Goal: Transaction & Acquisition: Obtain resource

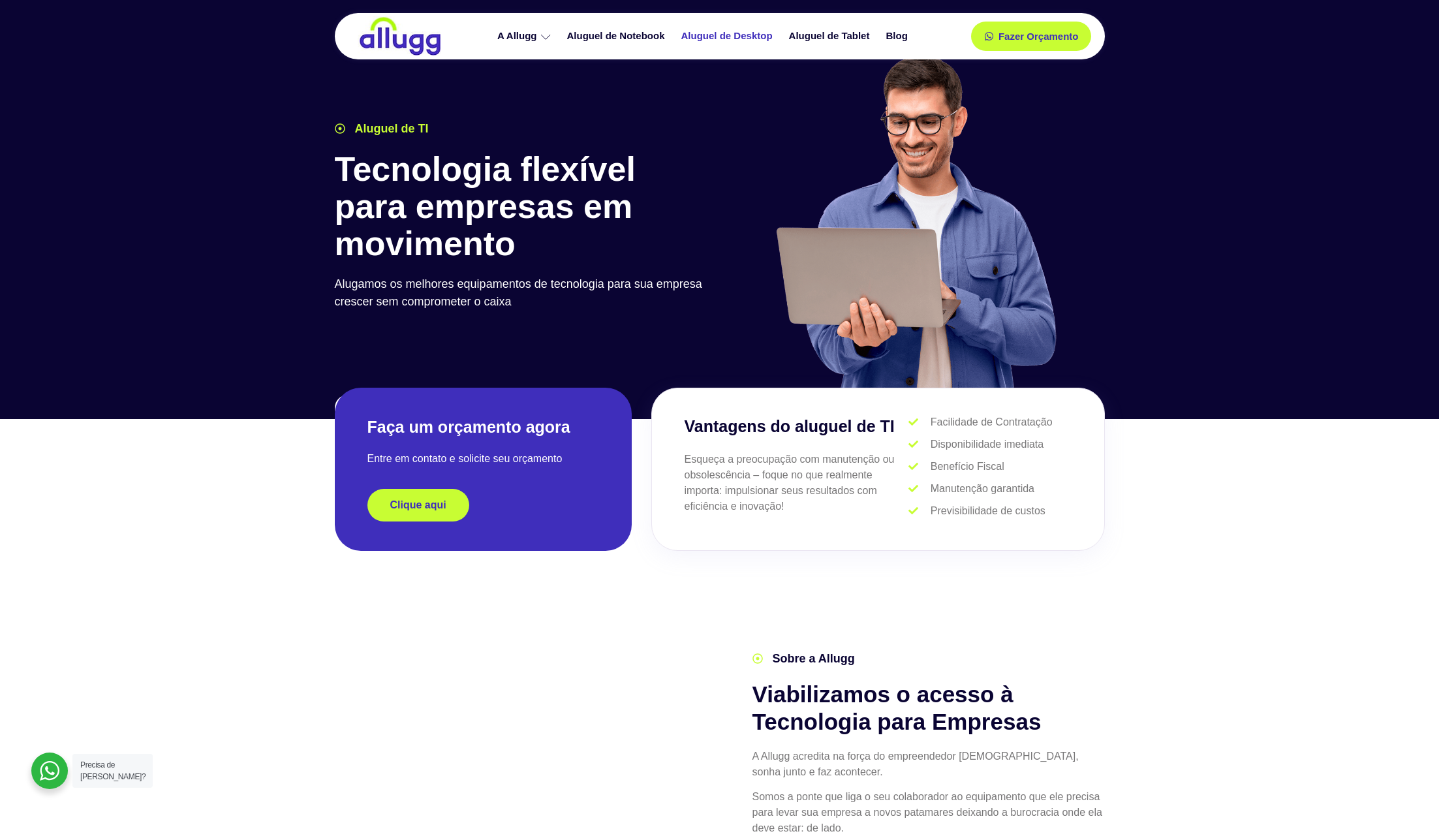
click at [732, 36] on link "Aluguel de Desktop" at bounding box center [729, 36] width 108 height 23
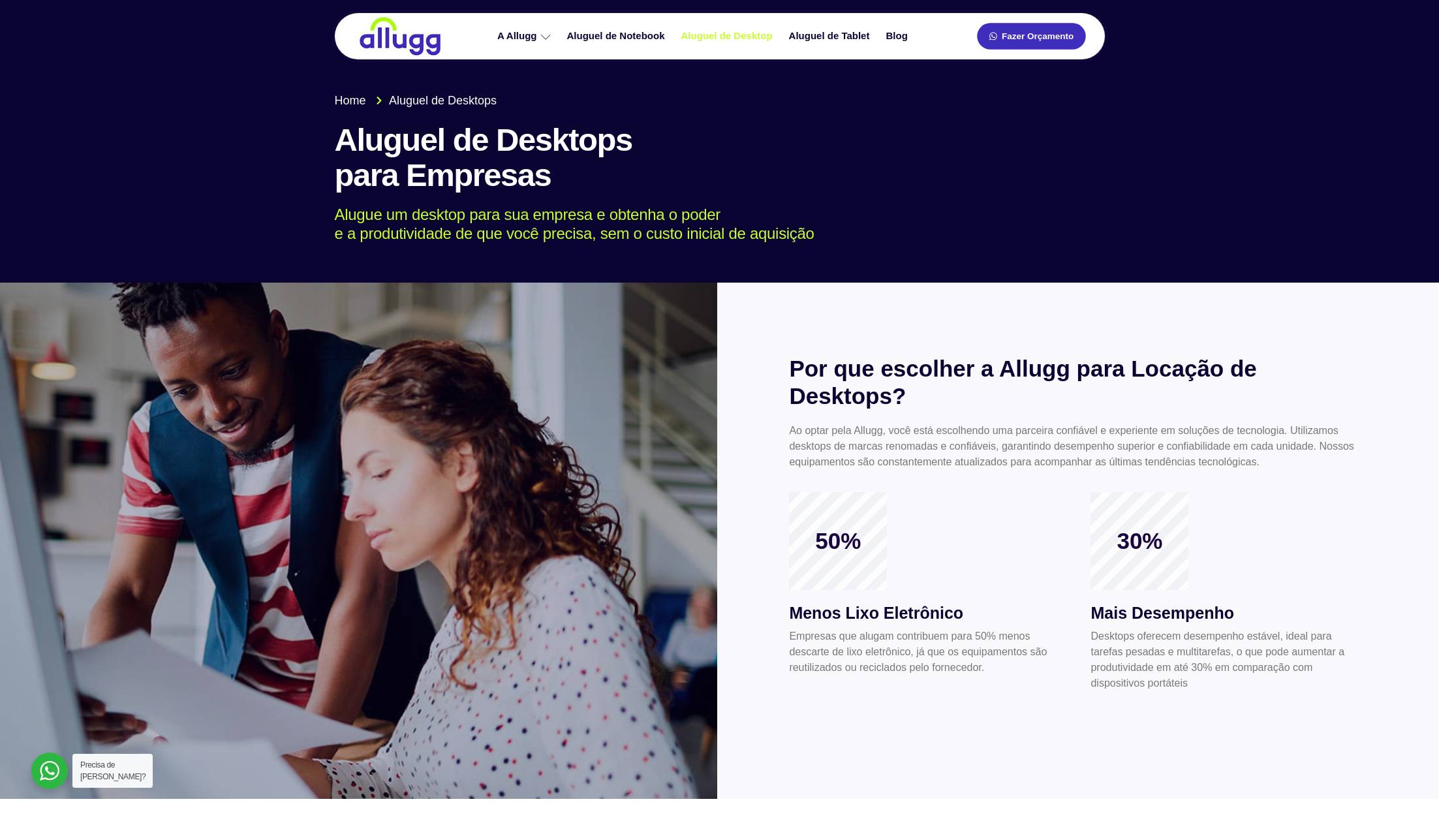
click at [1015, 35] on span "Fazer Orçamento" at bounding box center [1037, 37] width 72 height 9
click at [426, 39] on img at bounding box center [400, 36] width 85 height 40
click at [374, 44] on img at bounding box center [400, 36] width 85 height 40
